Goal: Task Accomplishment & Management: Manage account settings

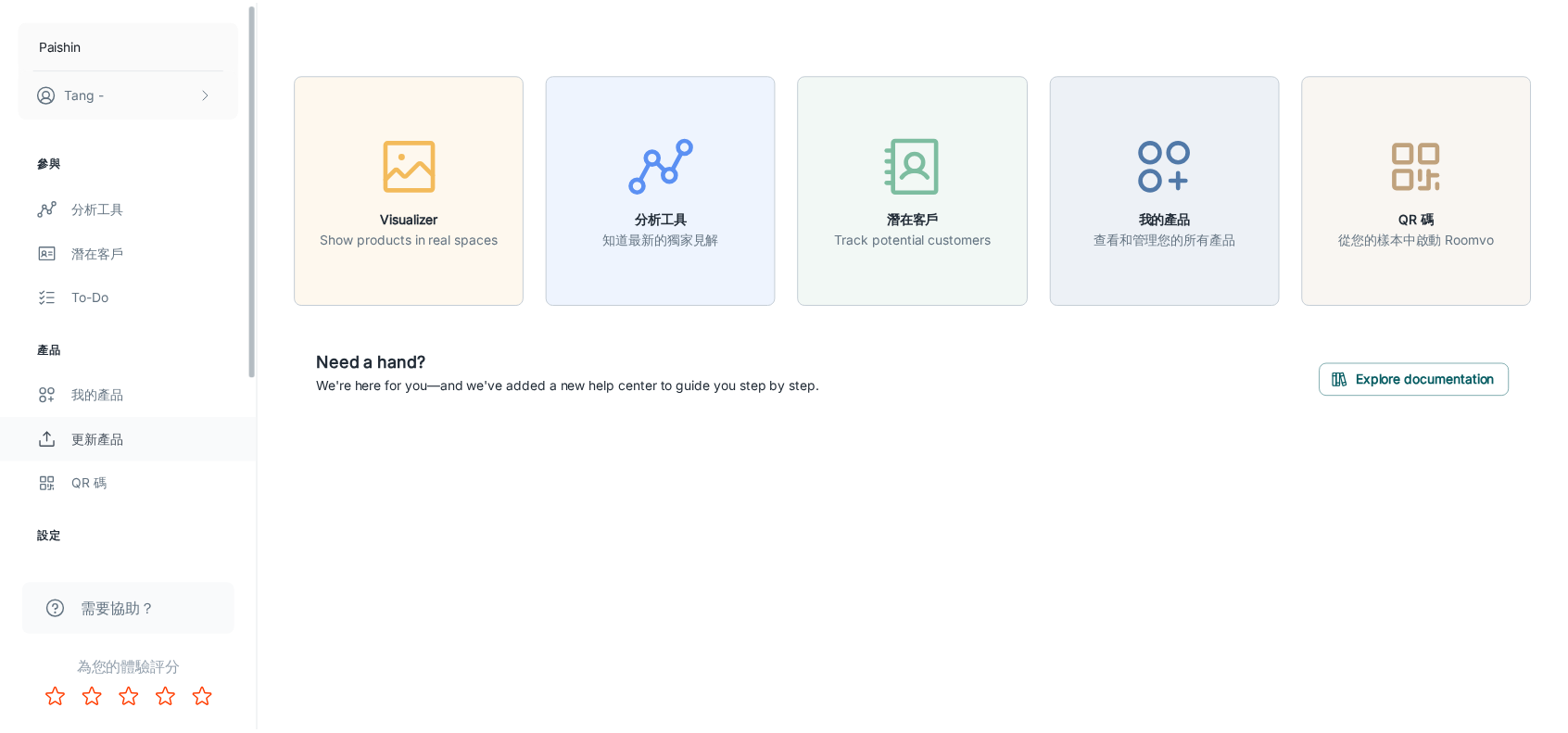
scroll to position [185, 0]
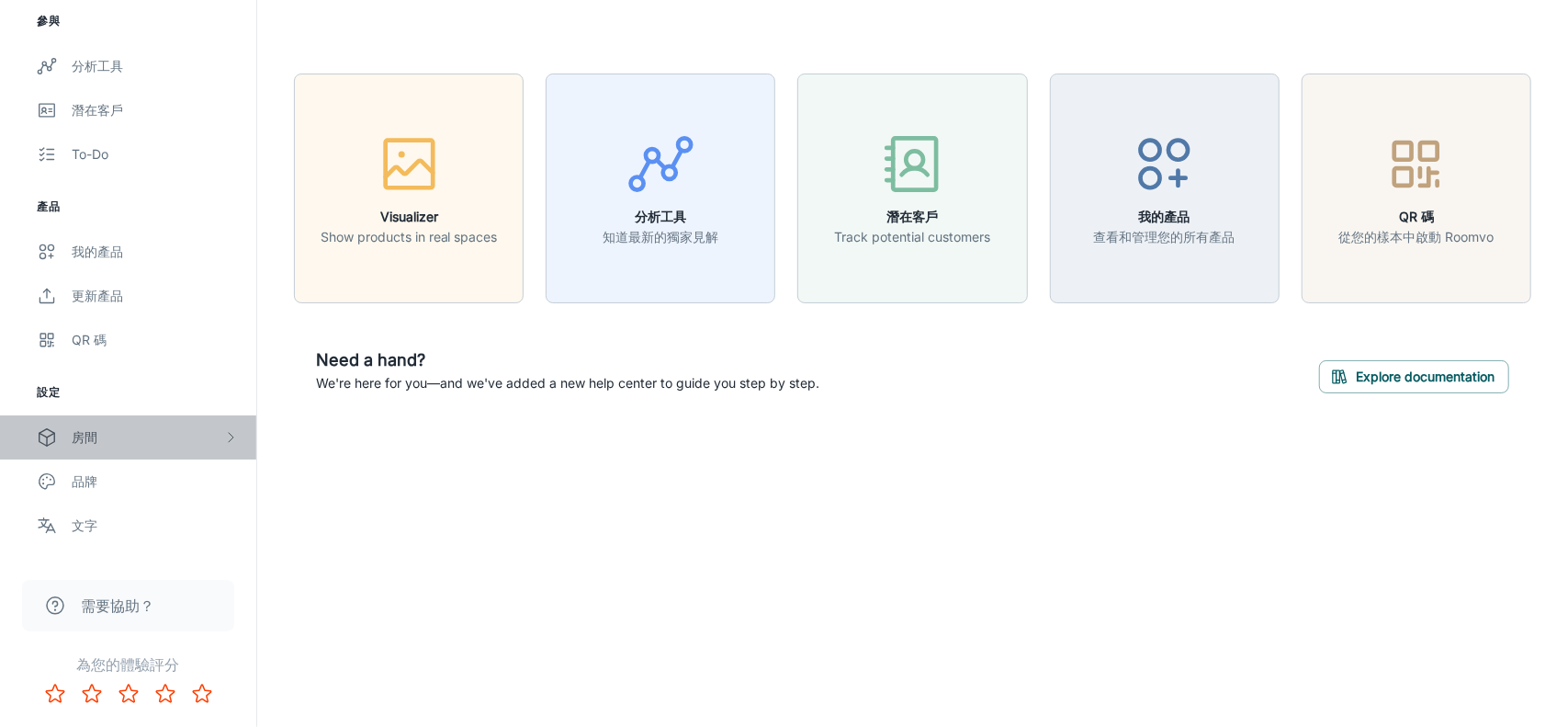
click at [151, 436] on div "房間" at bounding box center [148, 436] width 151 height 20
click at [150, 483] on div "My Rooms" at bounding box center [155, 481] width 167 height 20
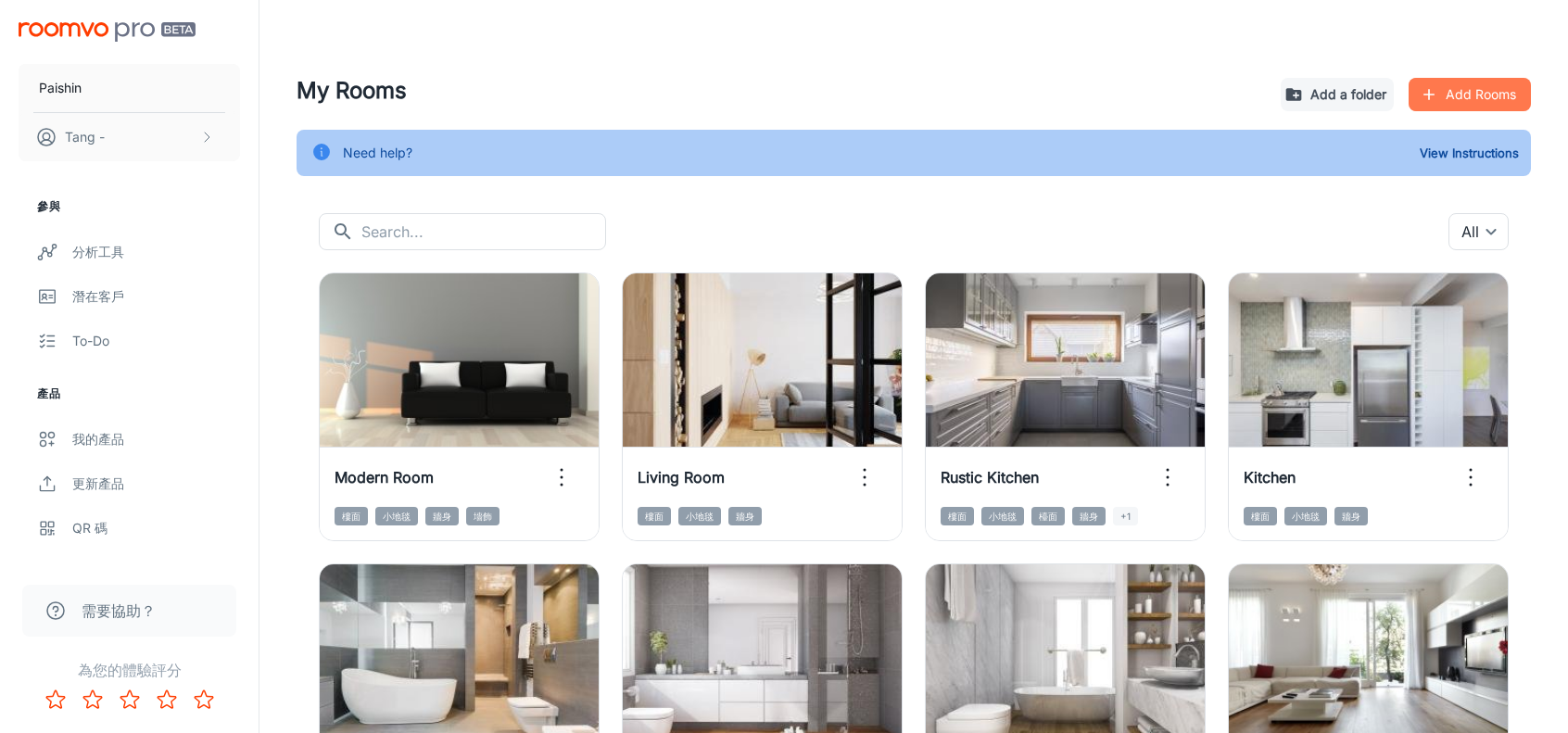
click at [1487, 93] on button "Add Rooms" at bounding box center [1470, 94] width 122 height 33
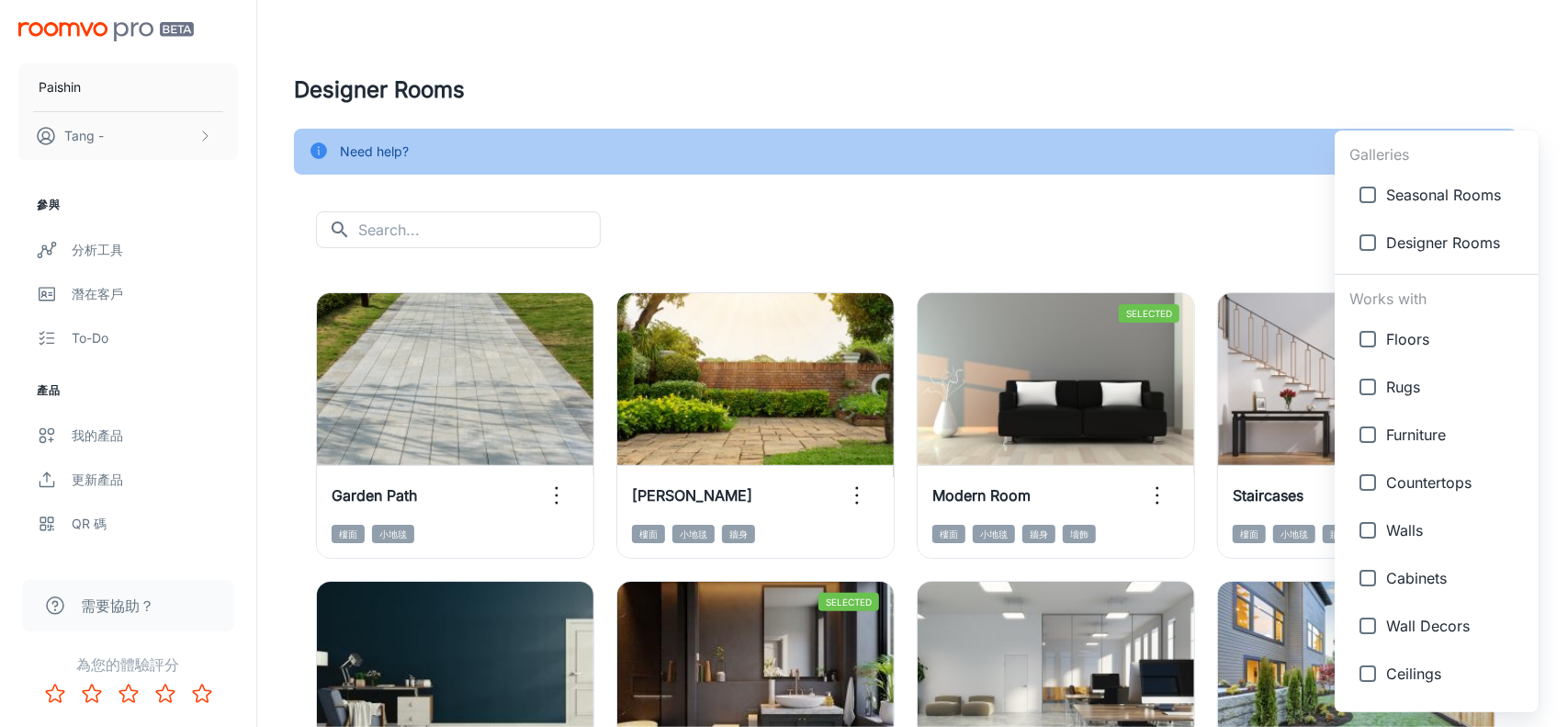
click at [1479, 217] on body "Paishin Tang - 參與 分析工具 潛在客戶 To-do 產品 我的產品 更新產品 QR 碼 設定 房間 My Rooms Designer Roo…" at bounding box center [784, 364] width 1568 height 727
click at [1435, 234] on span "Designer Rooms" at bounding box center [1455, 242] width 138 height 22
type input "{"type":"gallery","id":4}"
checkbox input "true"
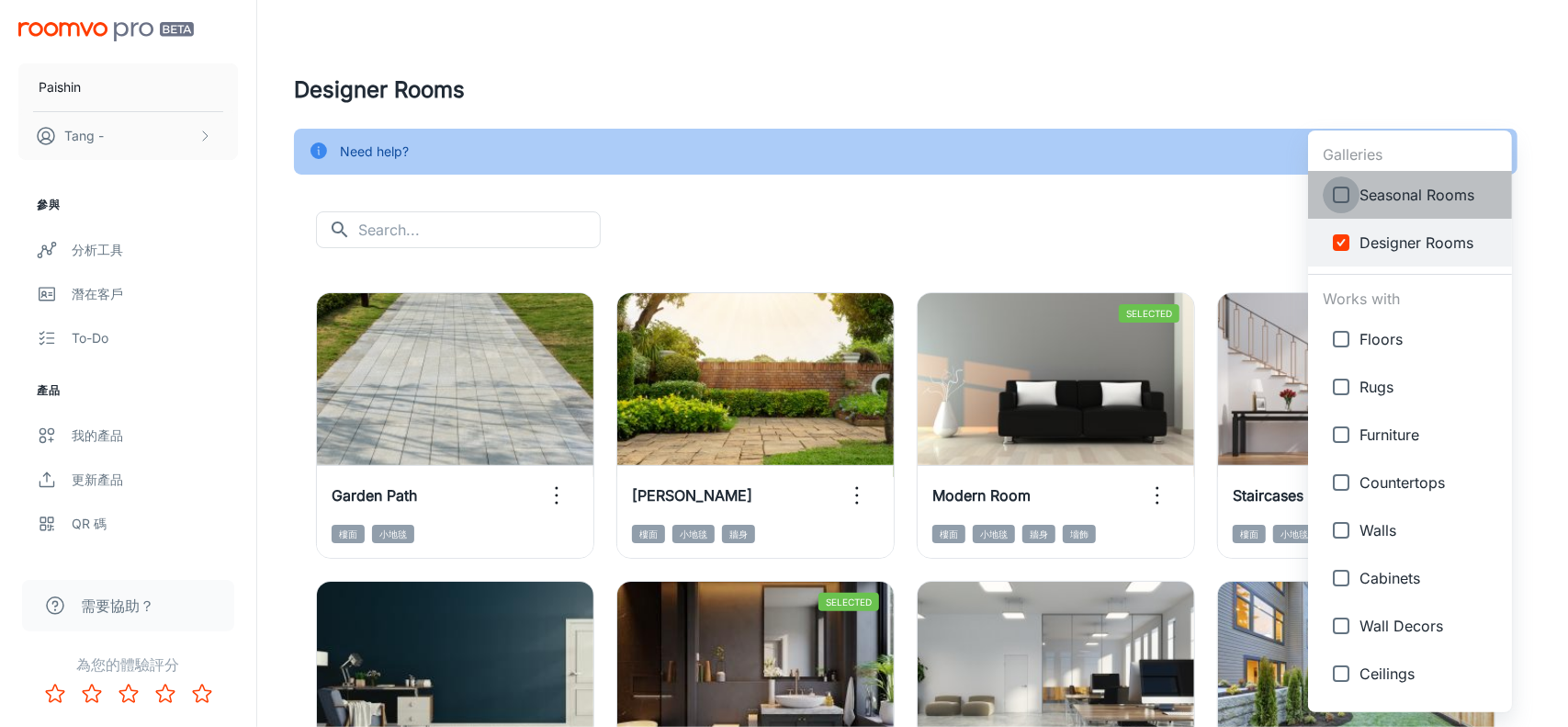
click at [1358, 197] on input "checkbox" at bounding box center [1341, 194] width 37 height 37
checkbox input "true"
type input "{"type":"gallery","id":4},{"type":"gallery","id":7}"
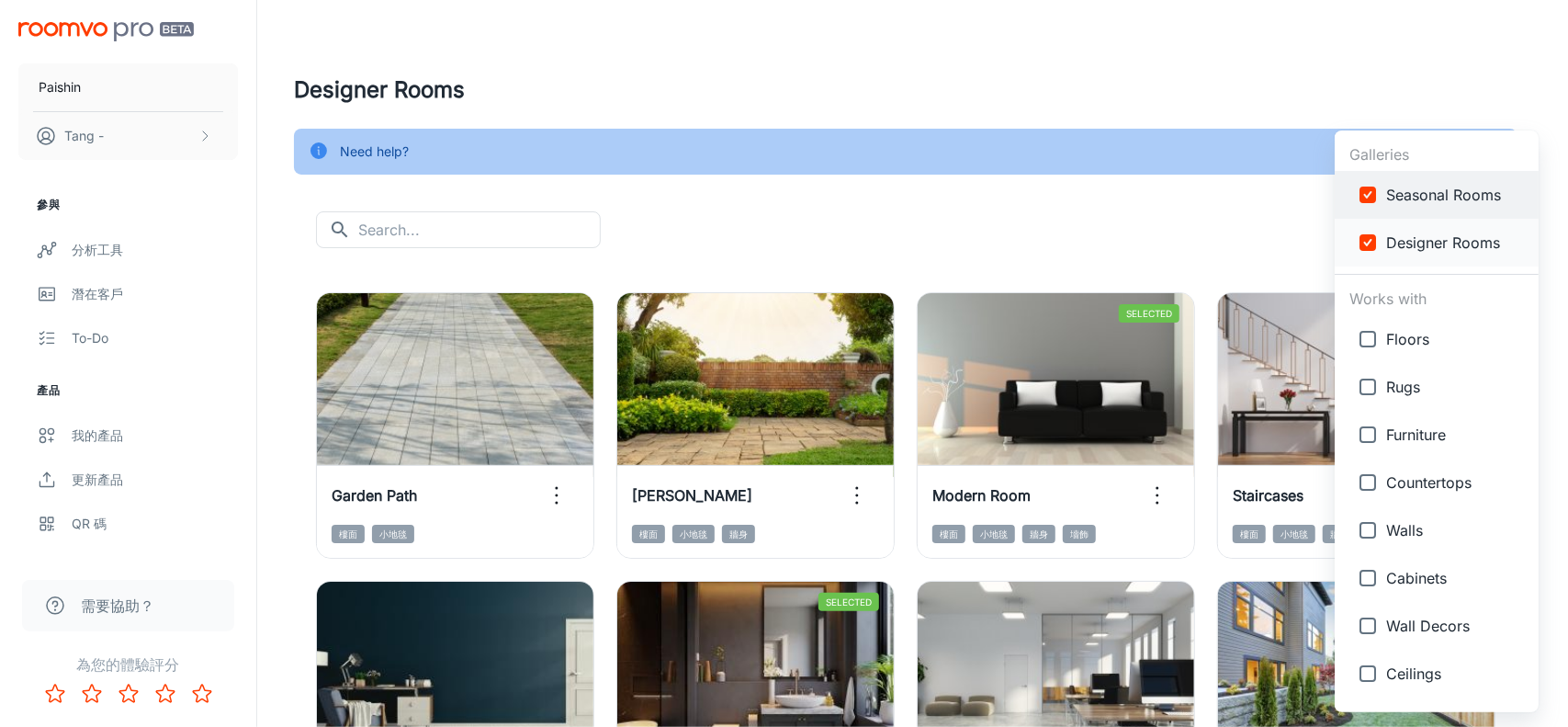
click at [1371, 236] on input "checkbox" at bounding box center [1367, 242] width 37 height 37
checkbox input "false"
type input "{"type":"gallery","id":7}"
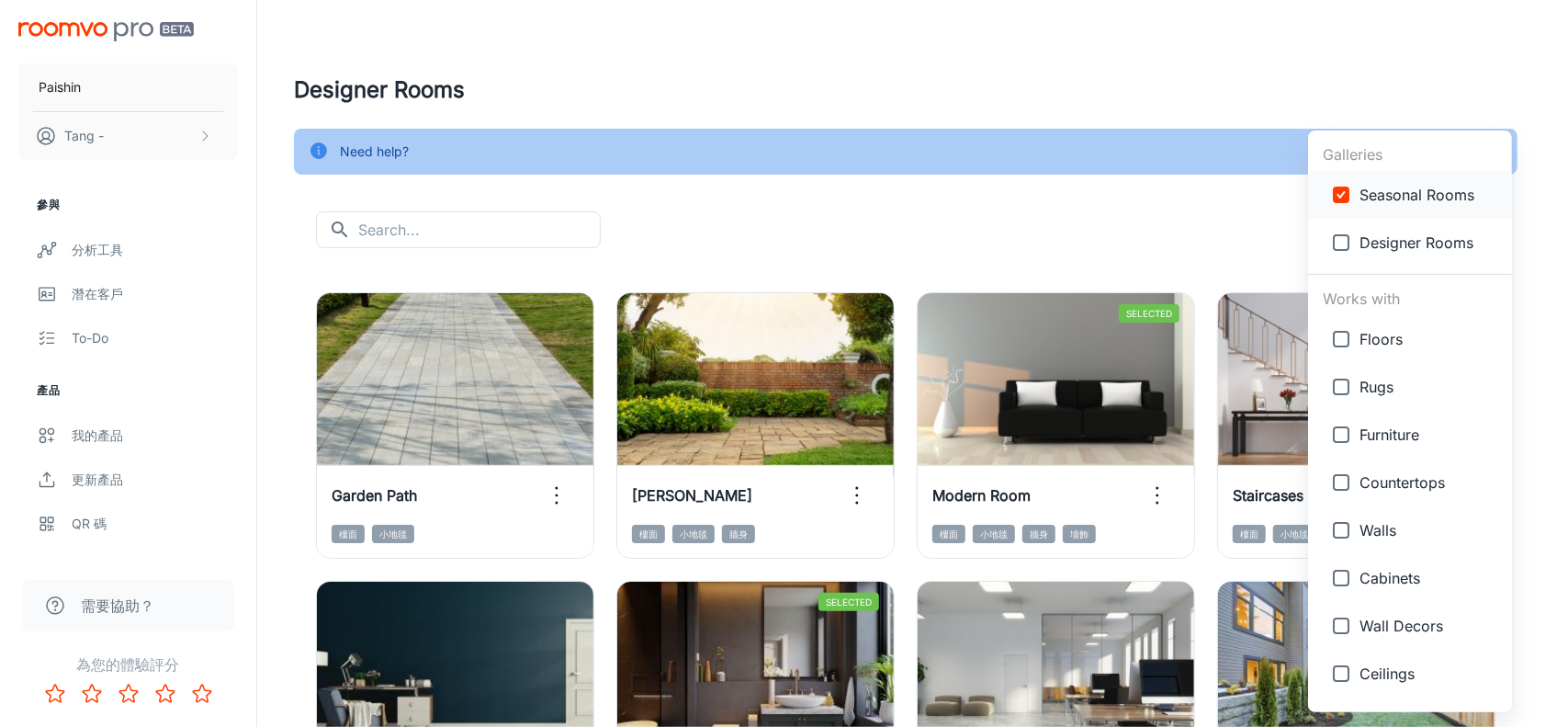
click at [1347, 190] on input "checkbox" at bounding box center [1341, 194] width 37 height 37
checkbox input "false"
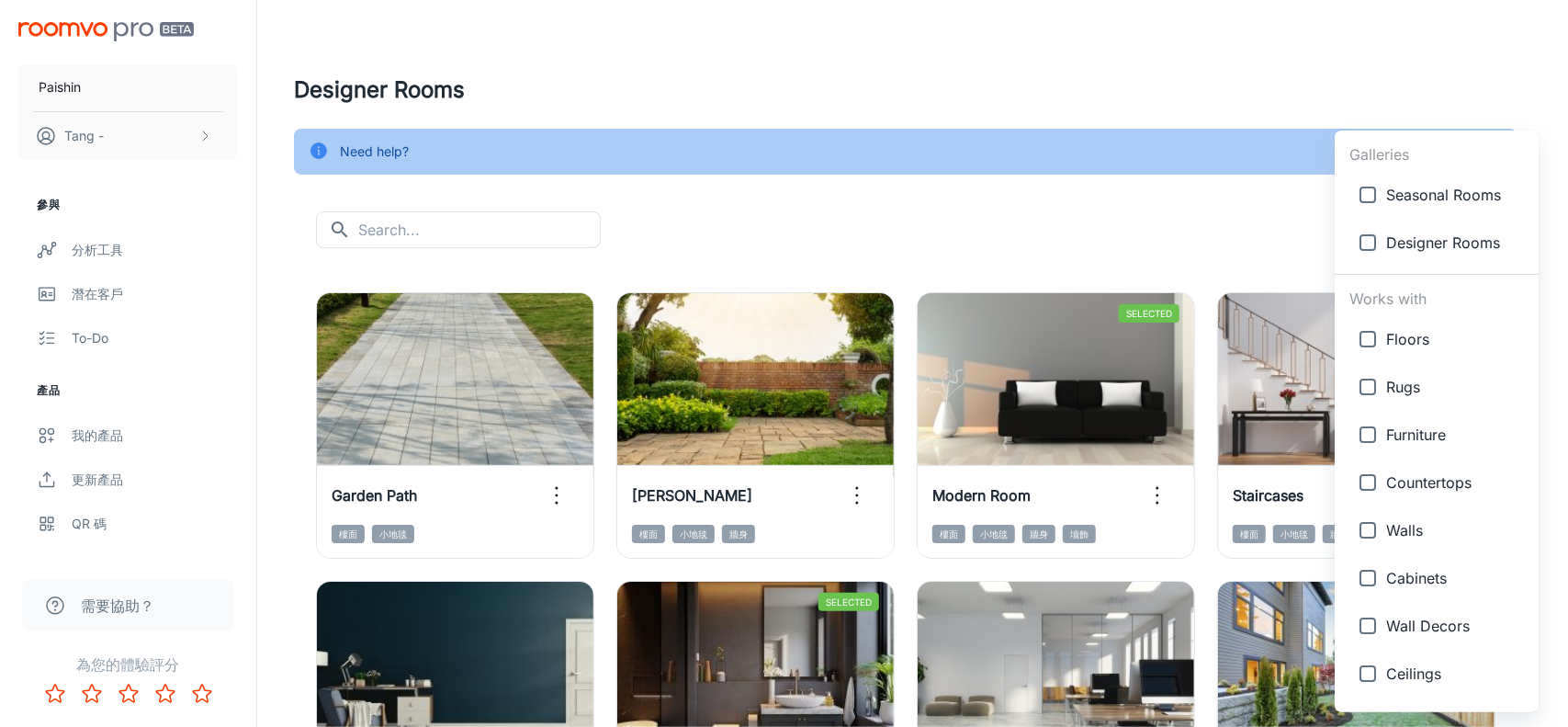
click at [979, 63] on div at bounding box center [784, 364] width 1568 height 727
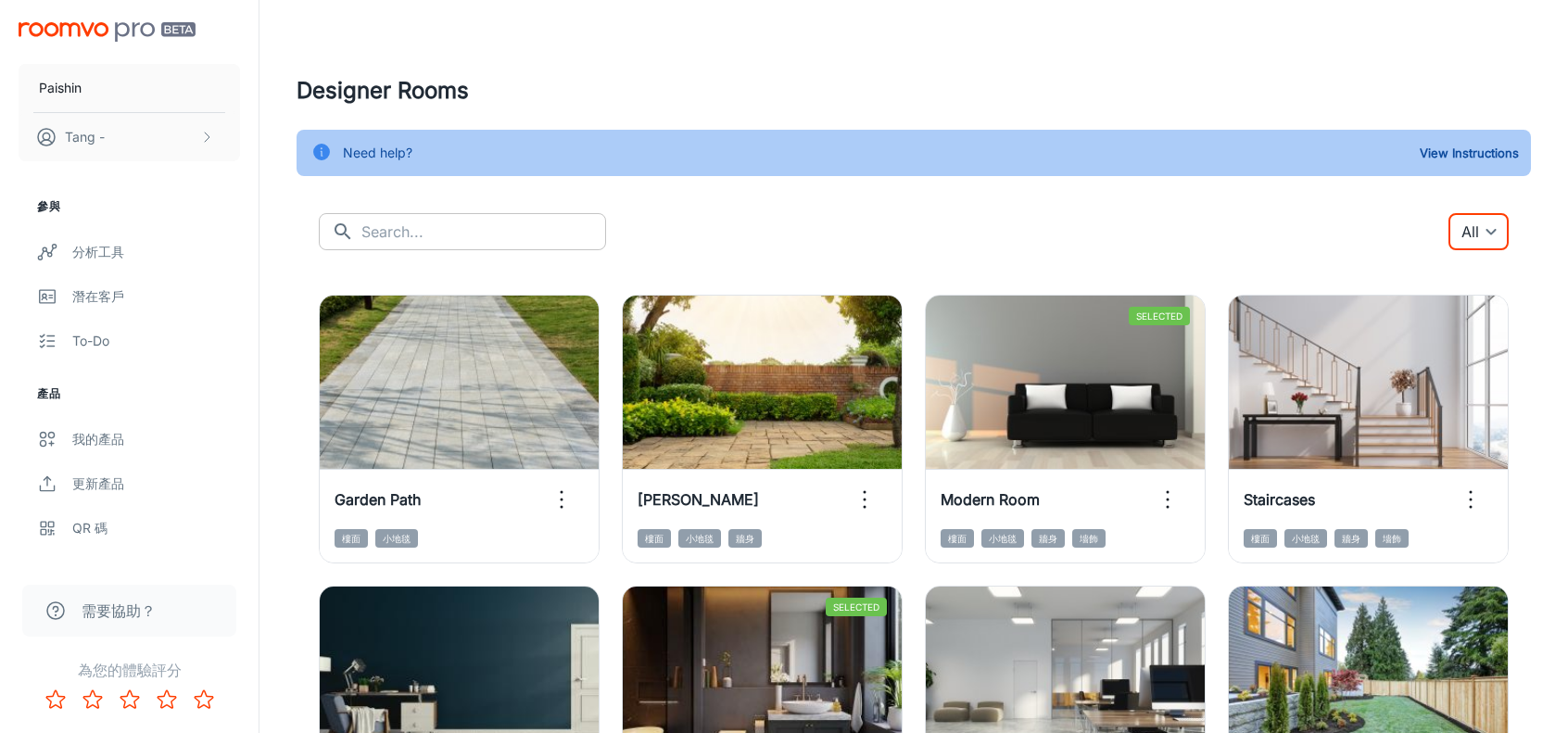
click at [480, 235] on input "text" at bounding box center [484, 231] width 244 height 37
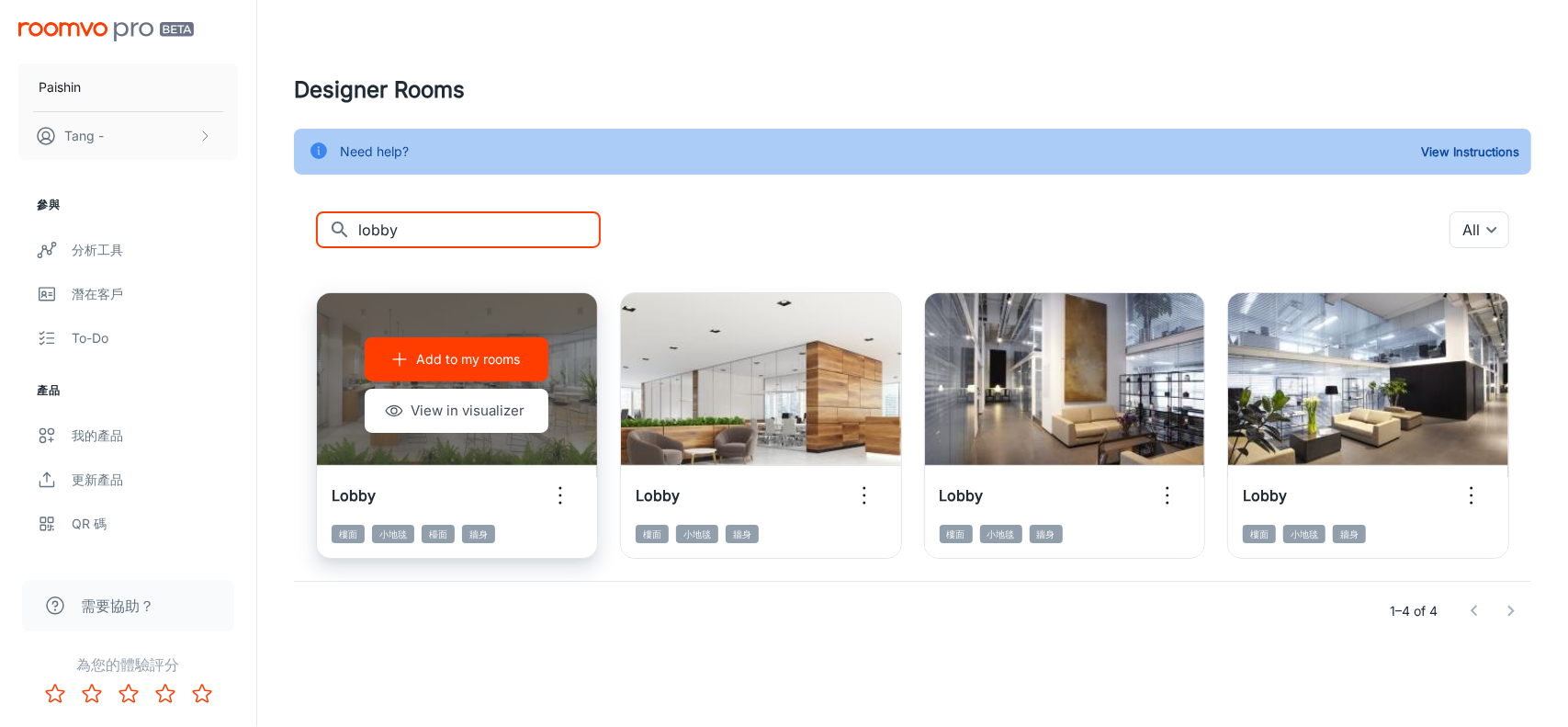
type input "lobby"
click at [488, 366] on p "Add to my rooms" at bounding box center [468, 359] width 104 height 20
click at [491, 365] on p "Add to my rooms" at bounding box center [468, 359] width 104 height 20
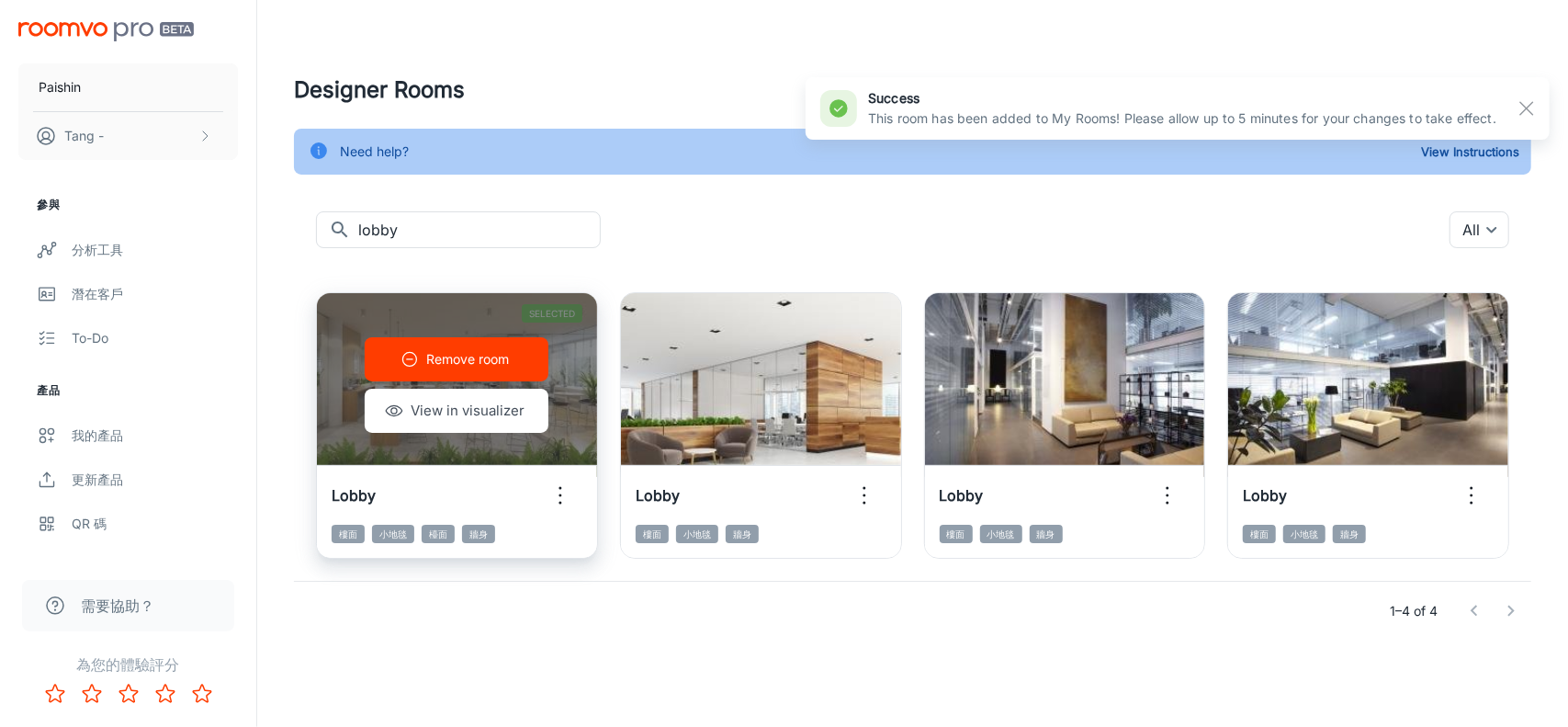
click at [486, 357] on p "Remove room" at bounding box center [467, 359] width 82 height 20
click at [572, 413] on div "Add to my rooms View in visualizer" at bounding box center [457, 385] width 280 height 184
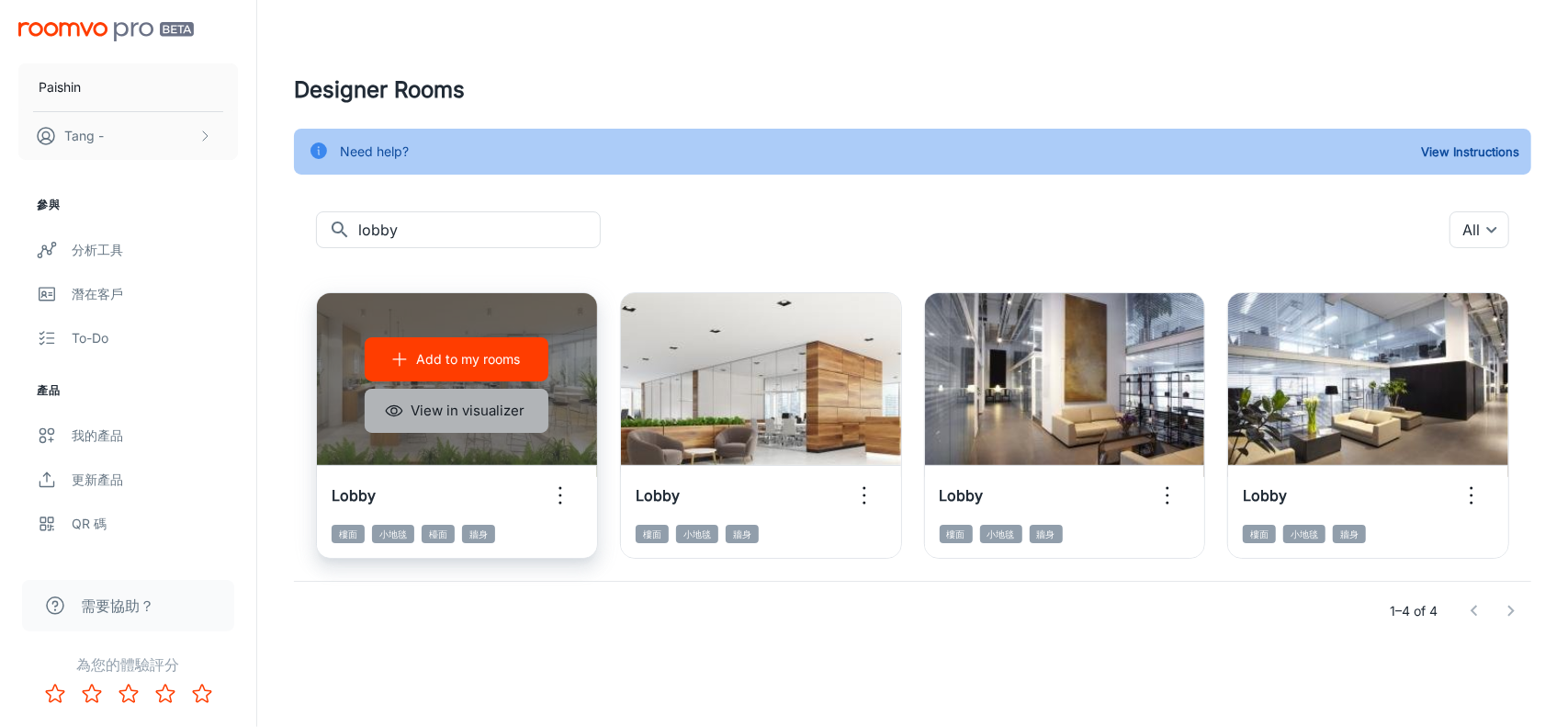
click at [492, 413] on button "View in visualizer" at bounding box center [456, 411] width 184 height 44
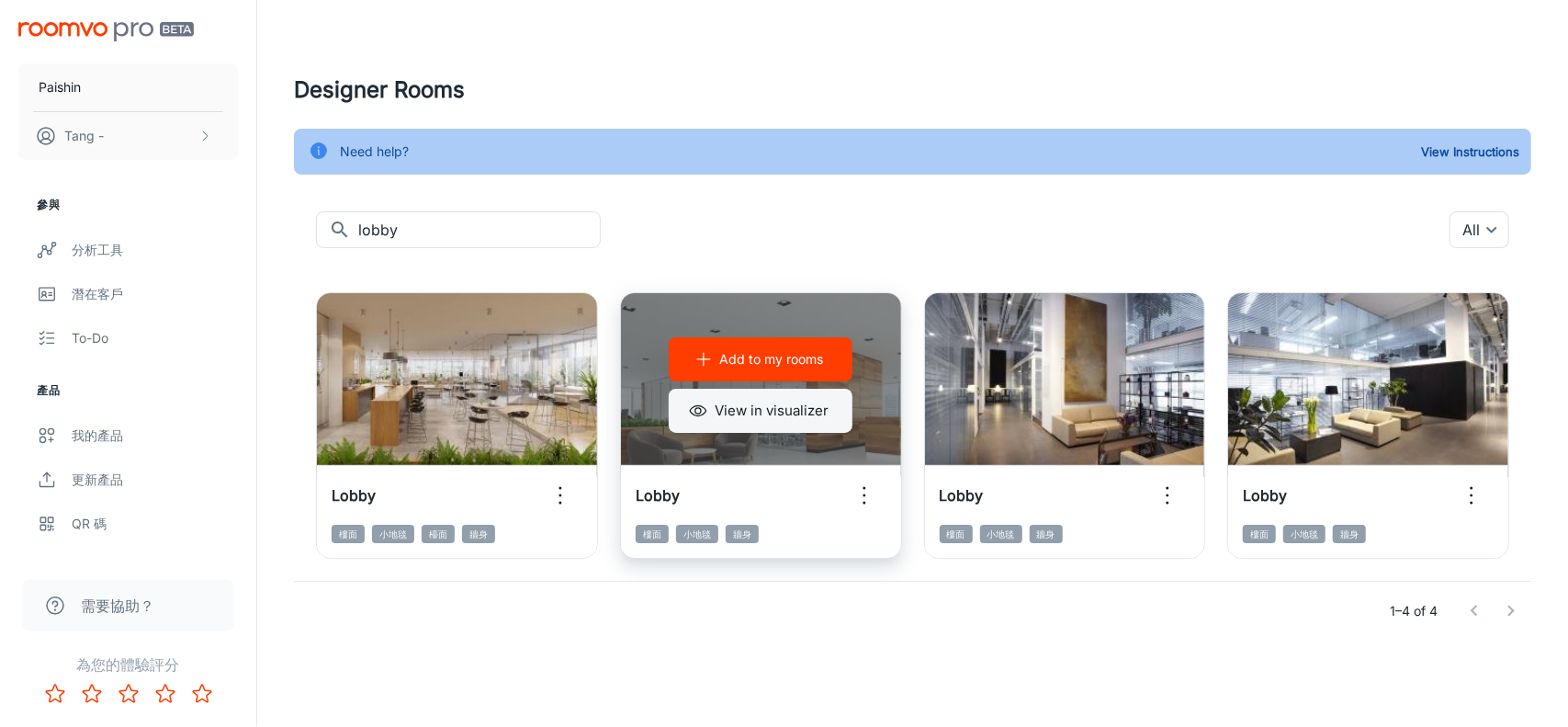
click at [814, 417] on button "View in visualizer" at bounding box center [761, 411] width 184 height 44
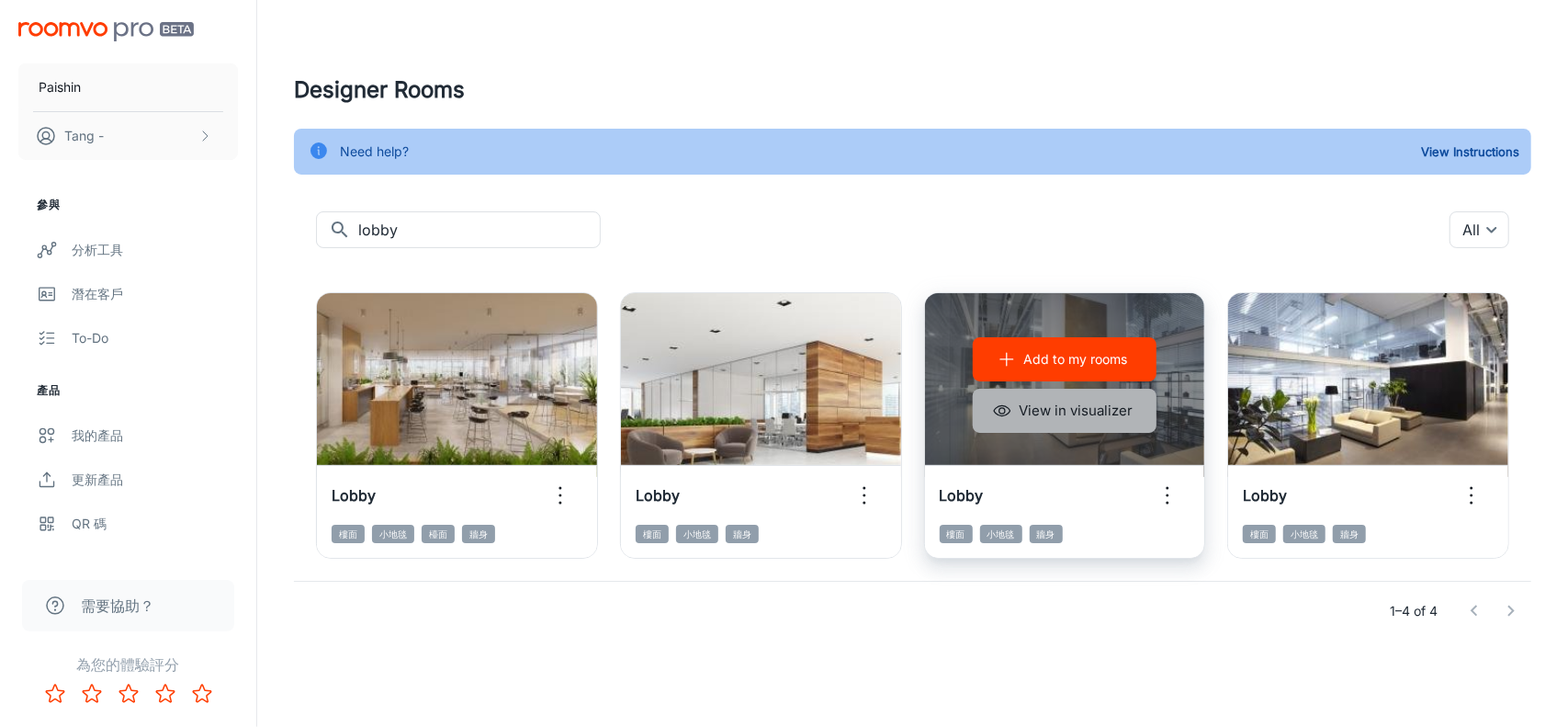
click at [1024, 409] on button "View in visualizer" at bounding box center [1065, 411] width 184 height 44
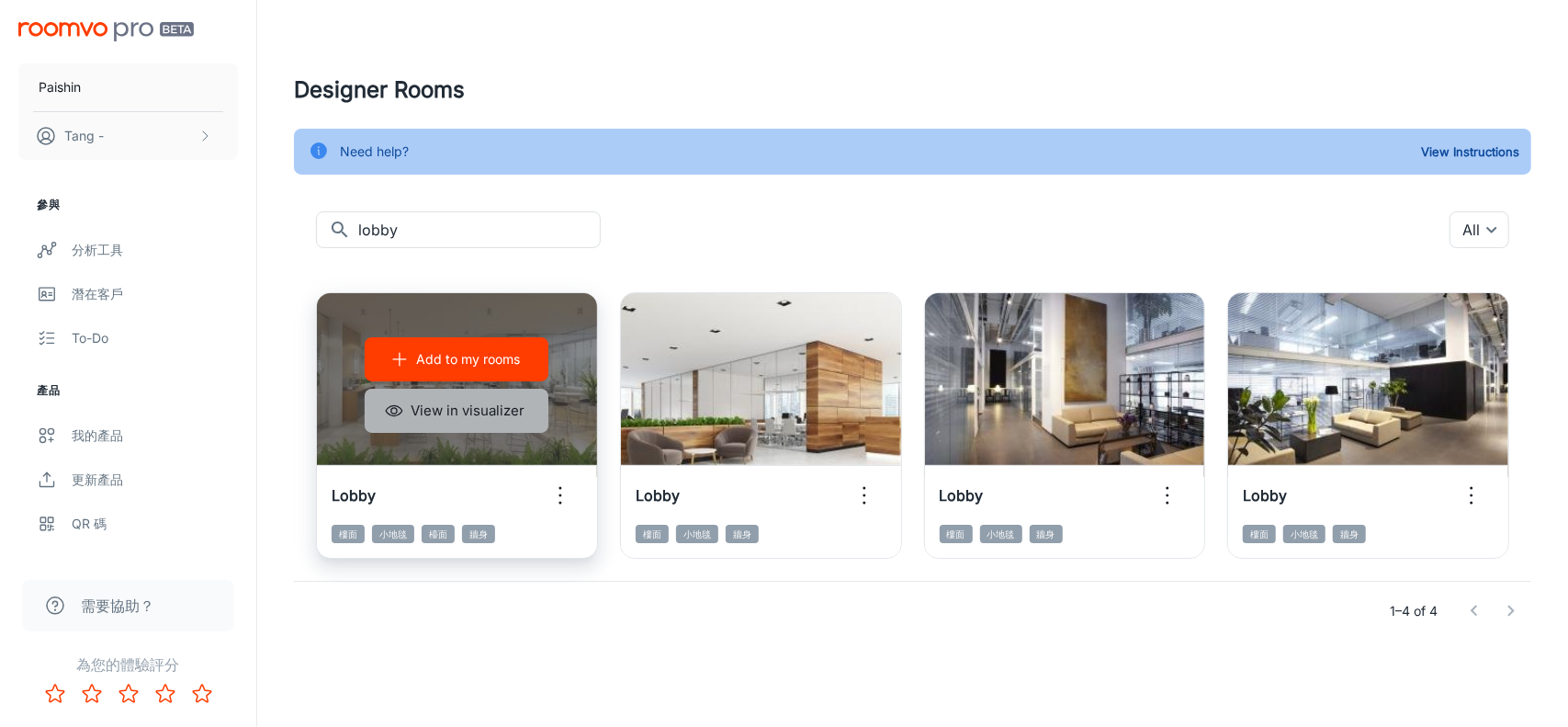
click at [467, 418] on button "View in visualizer" at bounding box center [456, 411] width 184 height 44
click at [508, 349] on p "Add to my rooms" at bounding box center [468, 359] width 104 height 20
